Goal: Transaction & Acquisition: Obtain resource

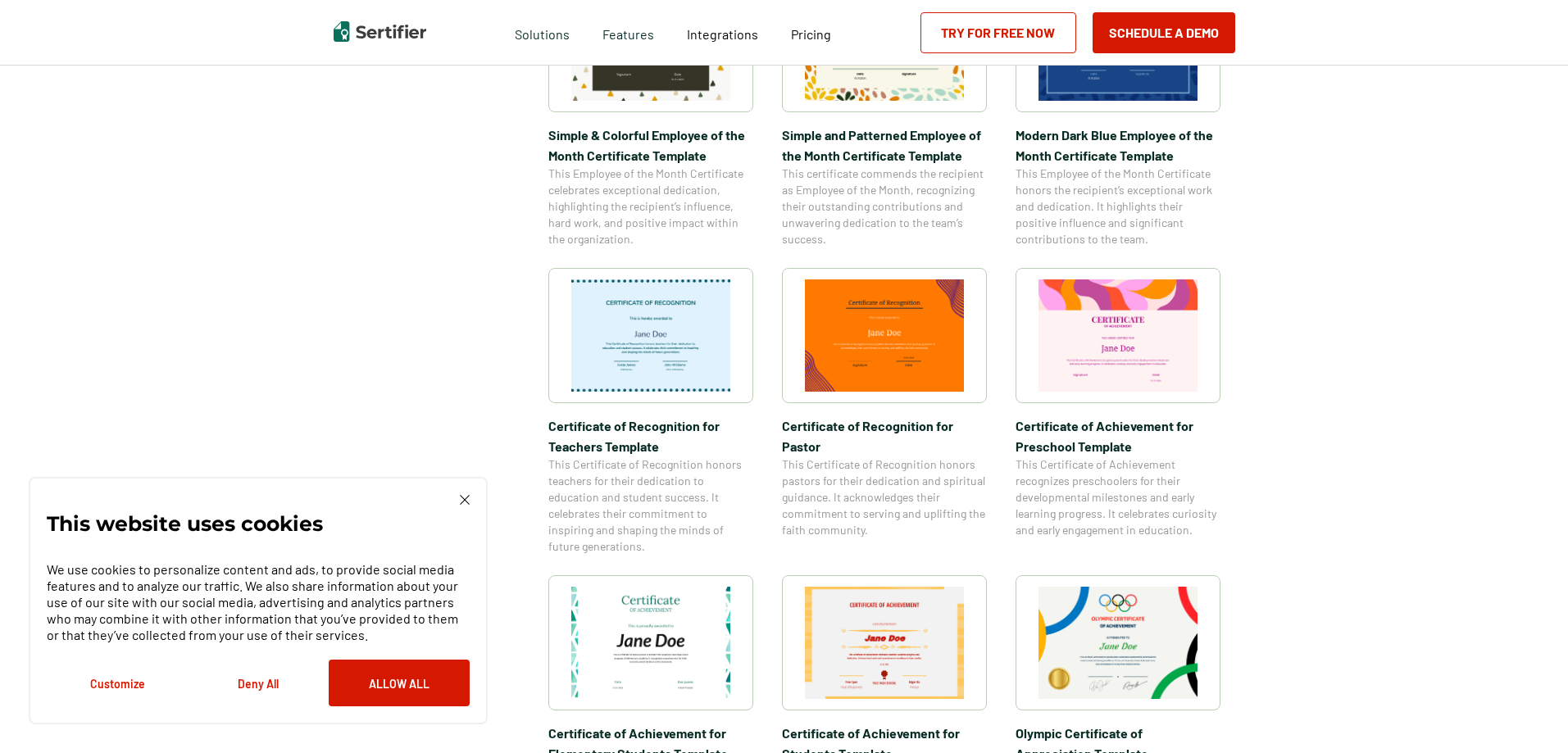
scroll to position [573, 0]
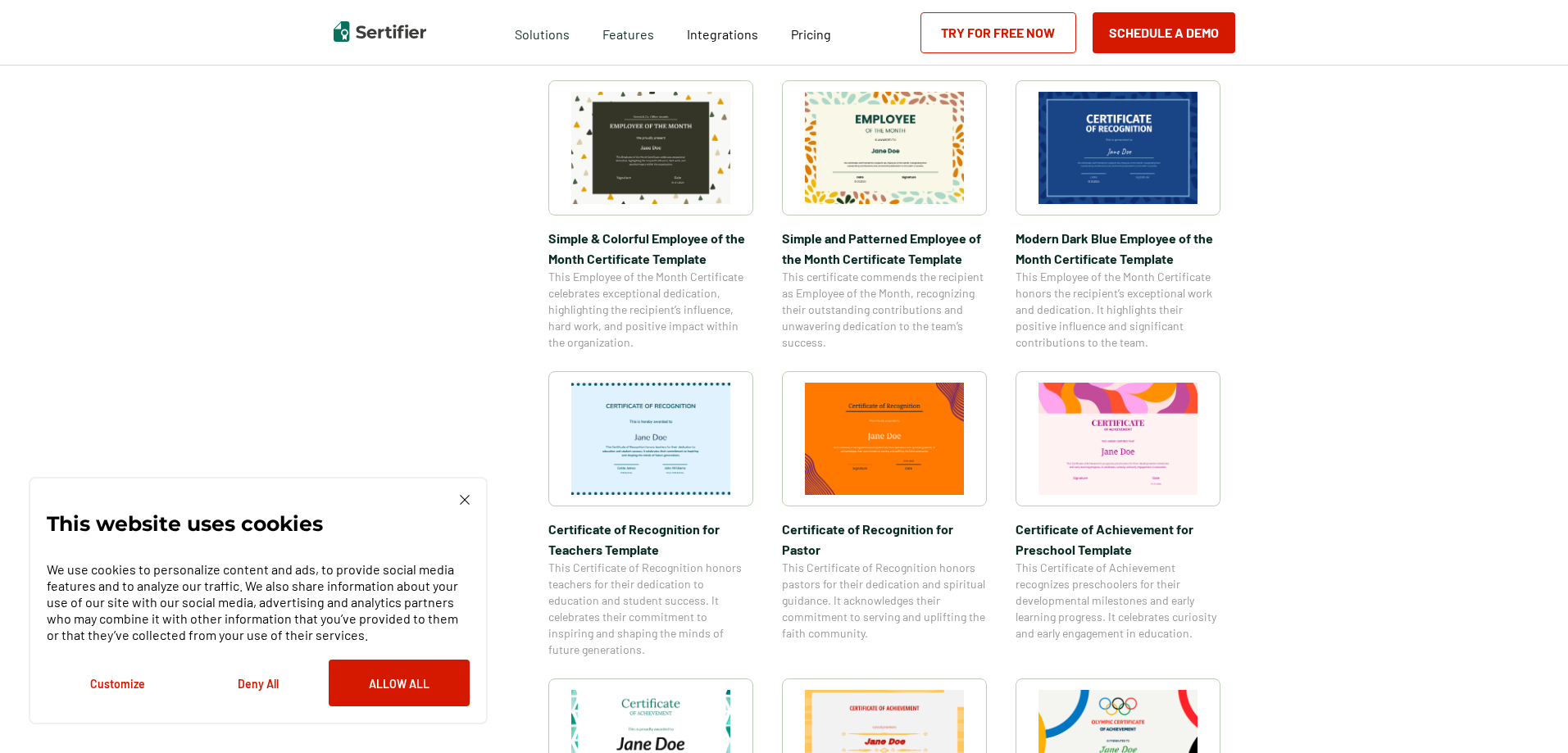
click at [1068, 159] on img at bounding box center [1118, 147] width 159 height 113
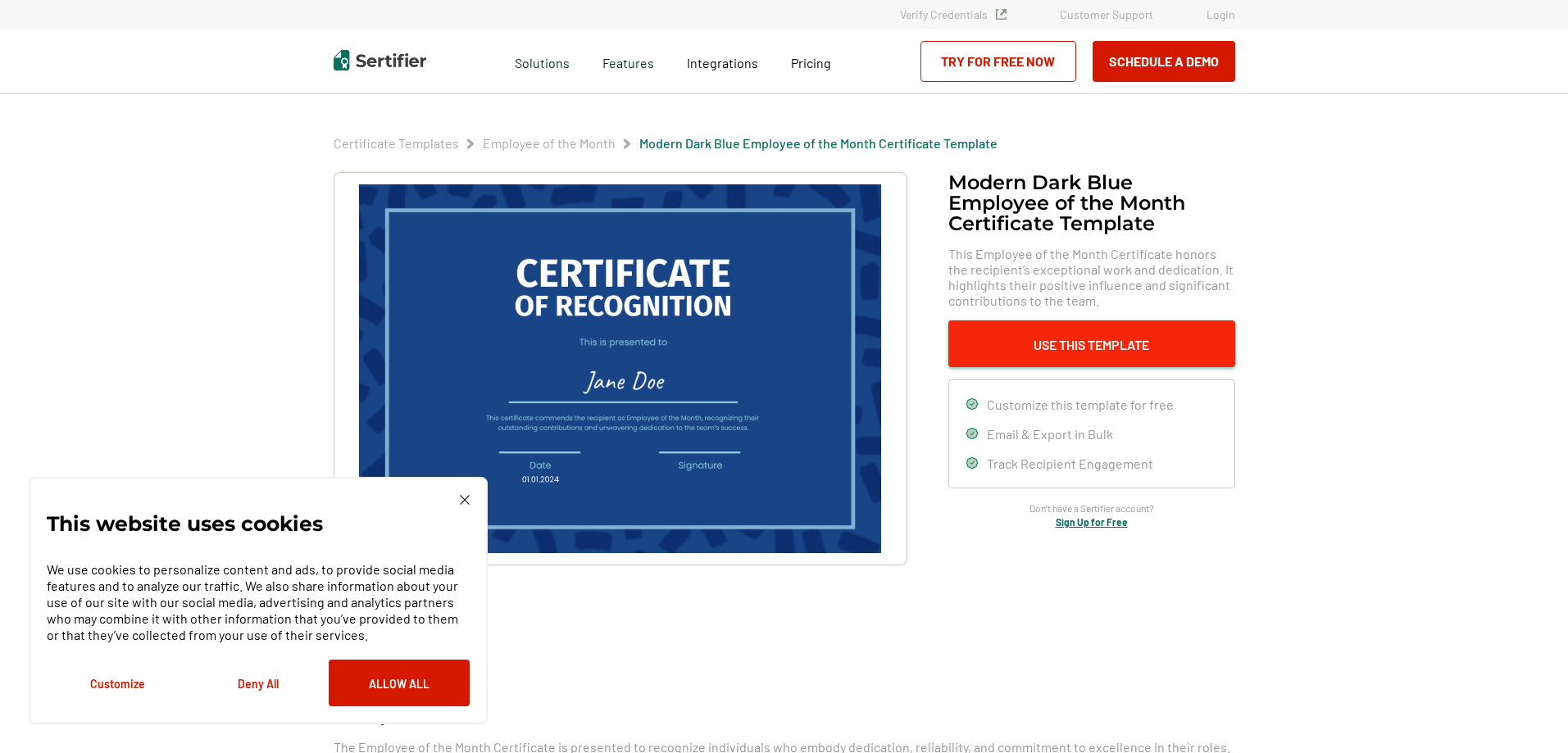
click at [1105, 336] on button "Use This Template" at bounding box center [1091, 344] width 287 height 47
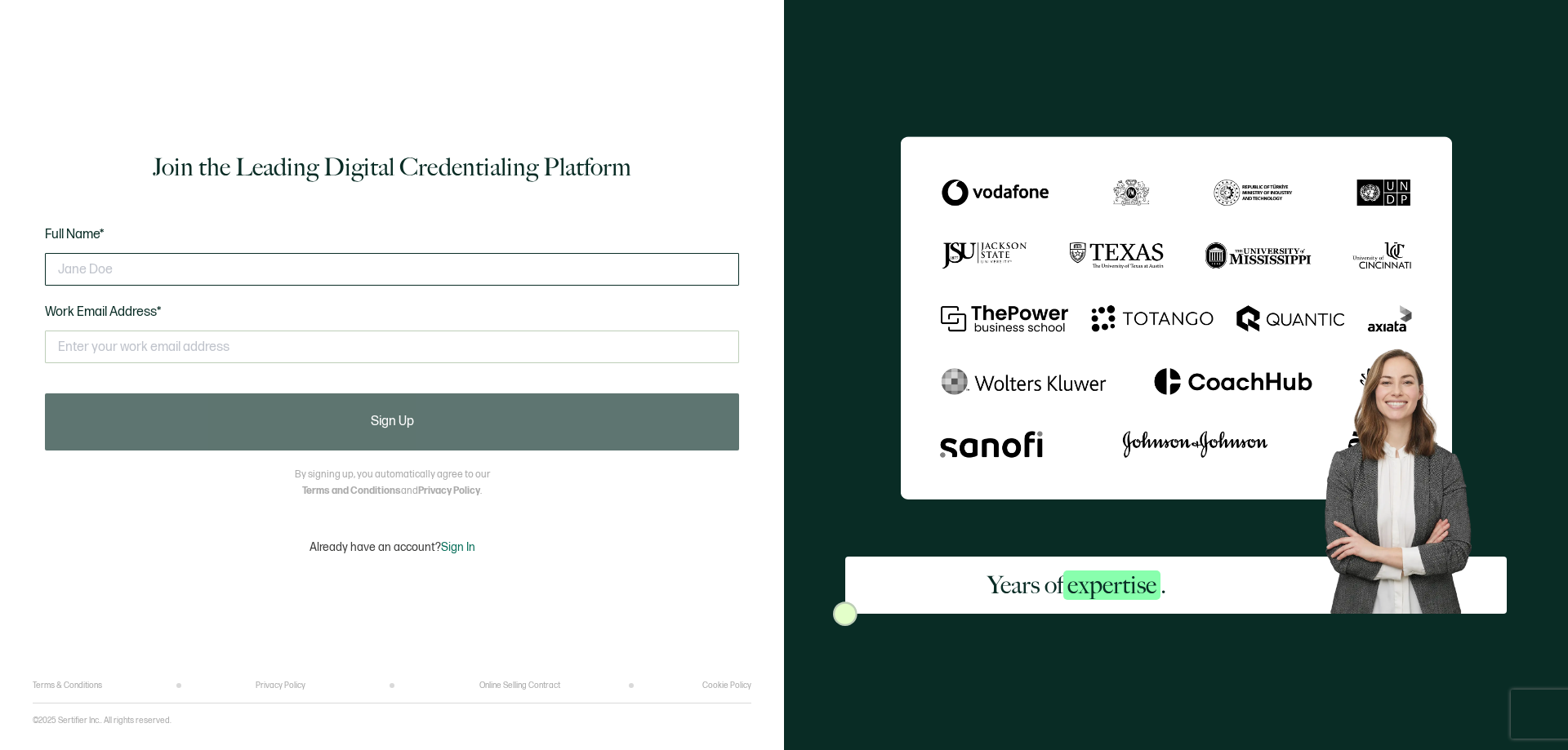
click at [298, 279] on input "text" at bounding box center [392, 269] width 695 height 33
type input "[PERSON_NAME]"
type input "[PERSON_NAME].[PERSON_NAME]@"
